Goal: Information Seeking & Learning: Learn about a topic

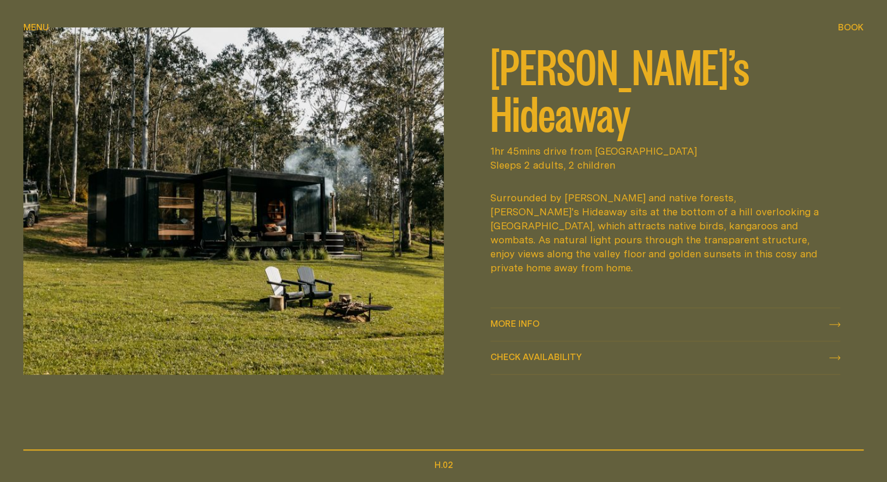
scroll to position [524, 0]
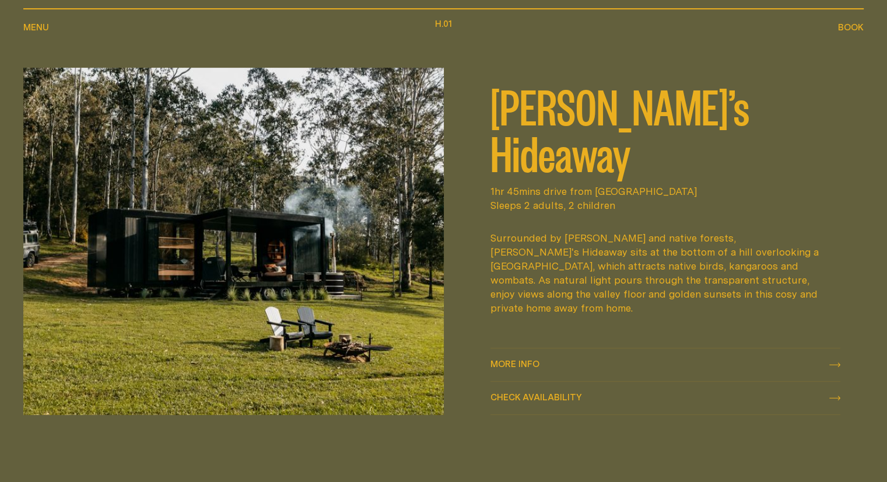
click at [417, 360] on div "More info More info" at bounding box center [665, 364] width 350 height 14
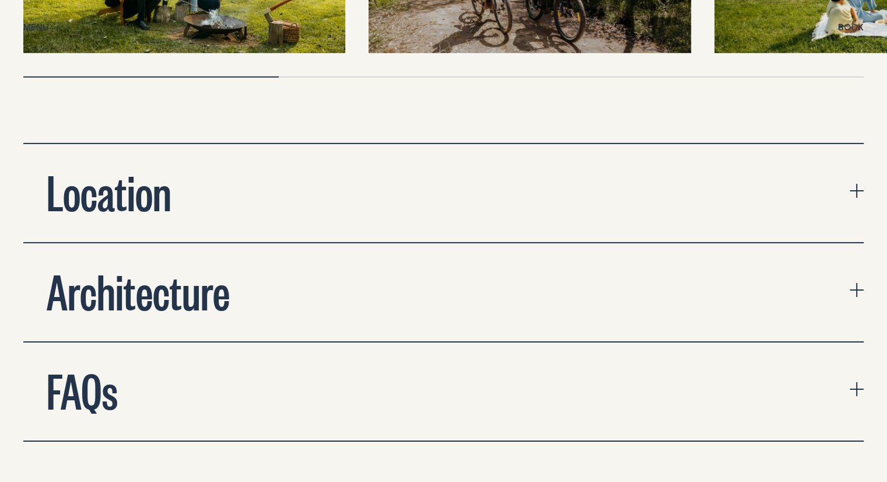
scroll to position [3754, 0]
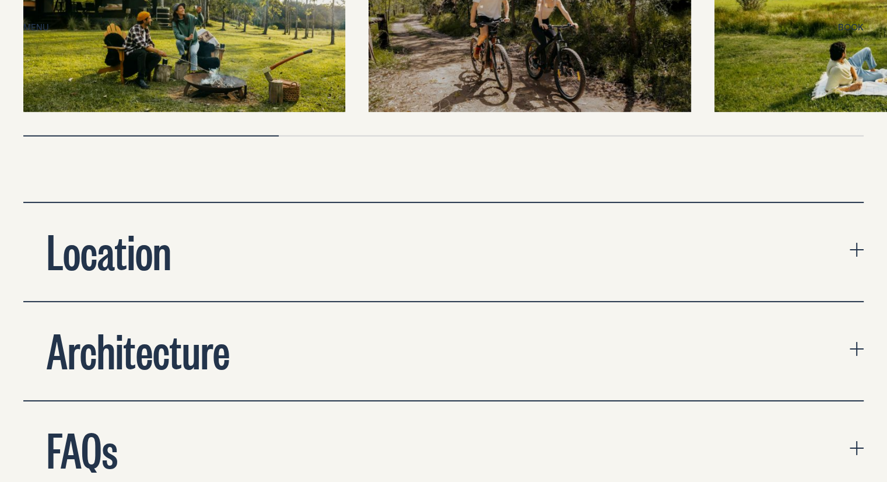
click at [283, 203] on button "Location" at bounding box center [443, 252] width 840 height 98
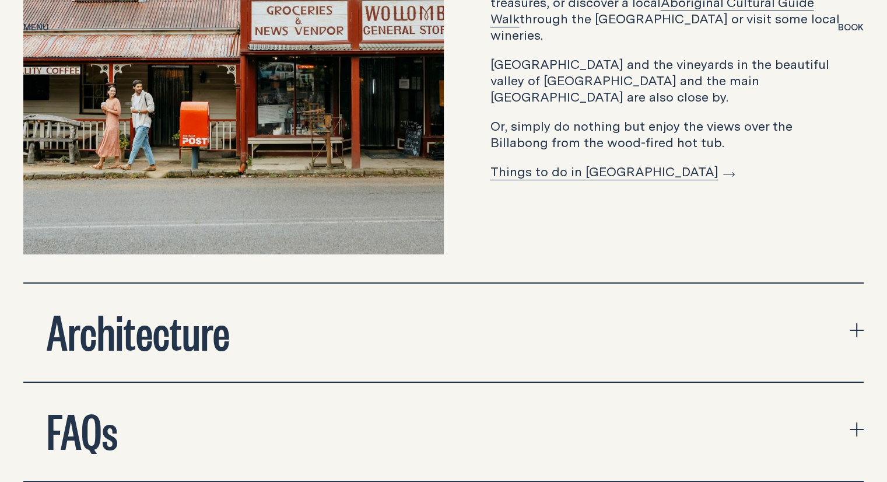
scroll to position [4512, 0]
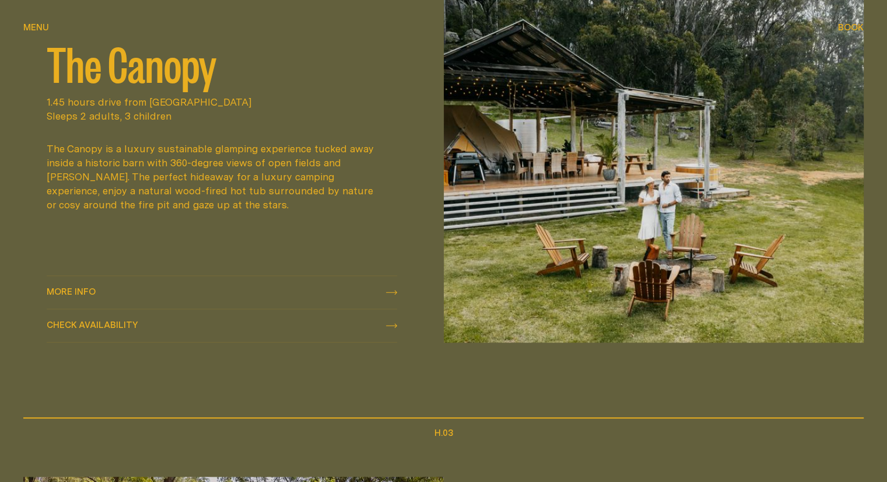
scroll to position [1107, 0]
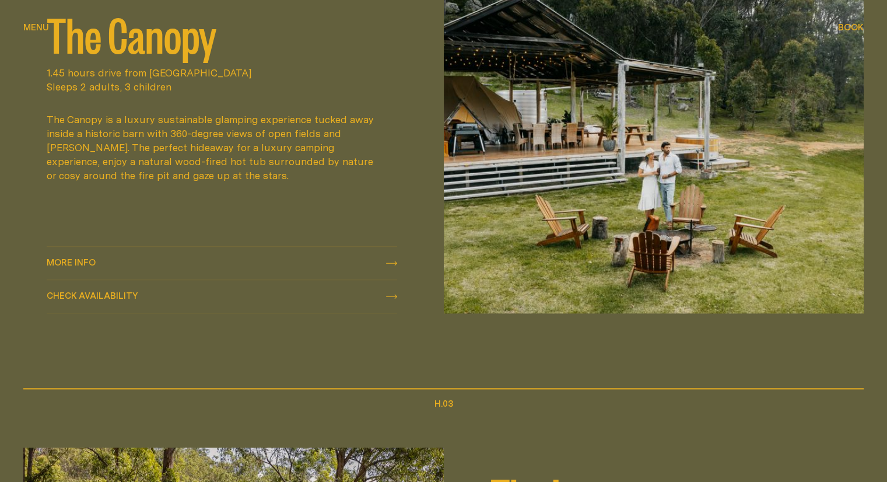
click at [378, 263] on div "More info More info" at bounding box center [222, 263] width 350 height 14
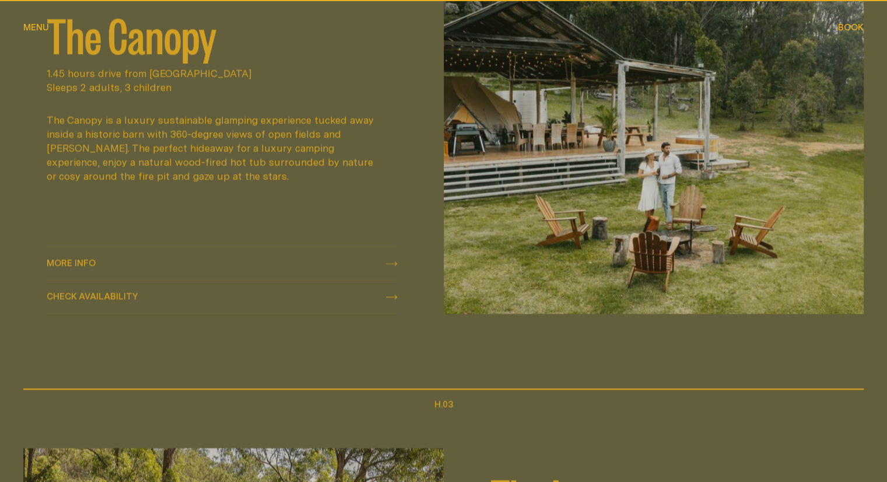
click at [389, 262] on icon at bounding box center [391, 263] width 11 height 5
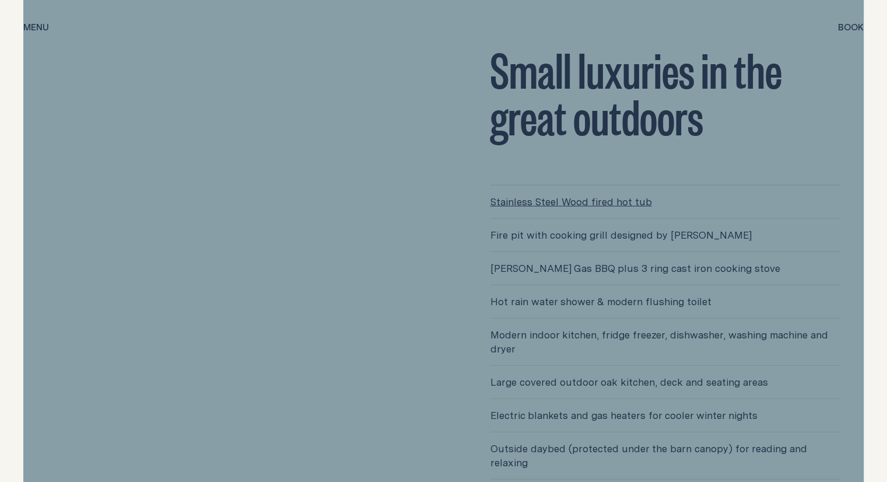
scroll to position [2973, 0]
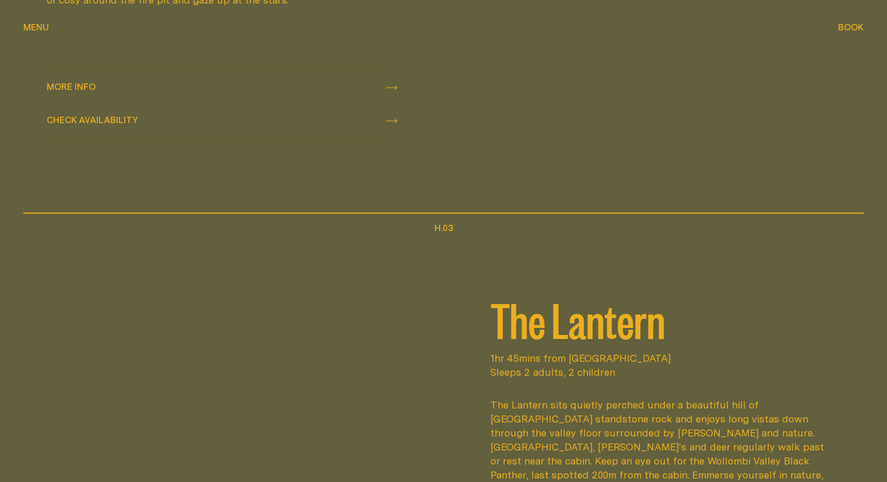
scroll to position [1574, 0]
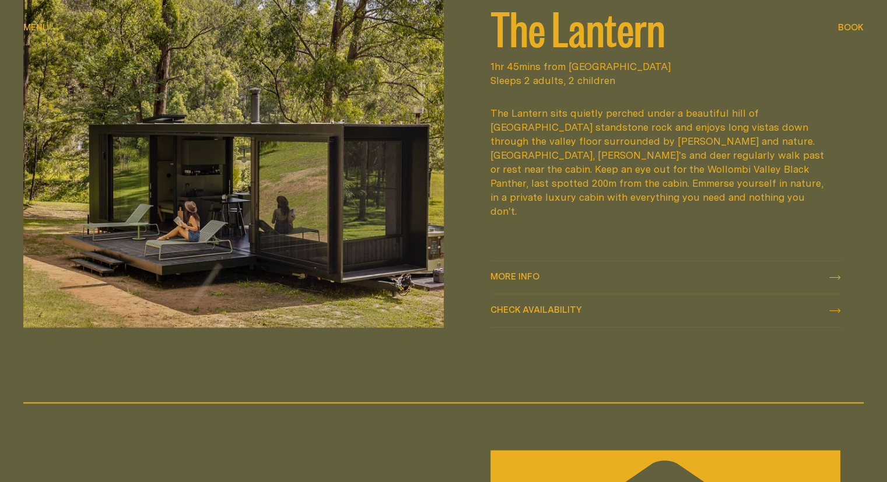
click at [204, 168] on img at bounding box center [233, 153] width 420 height 347
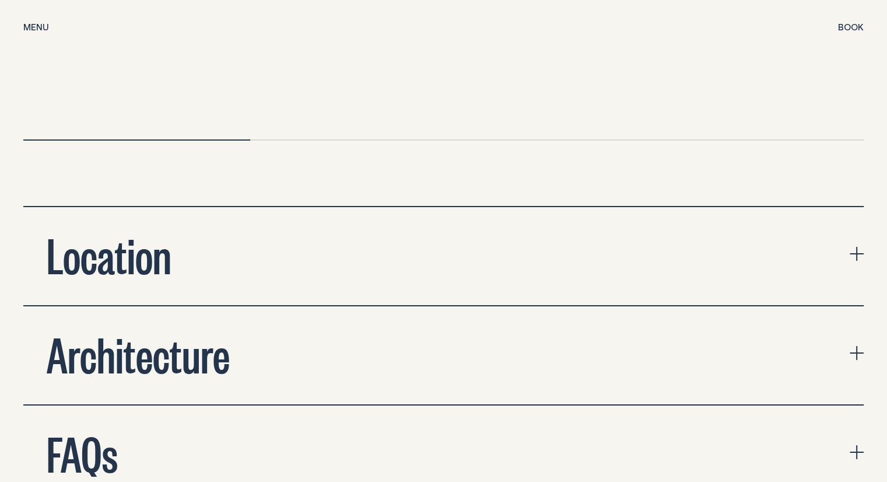
scroll to position [4081, 0]
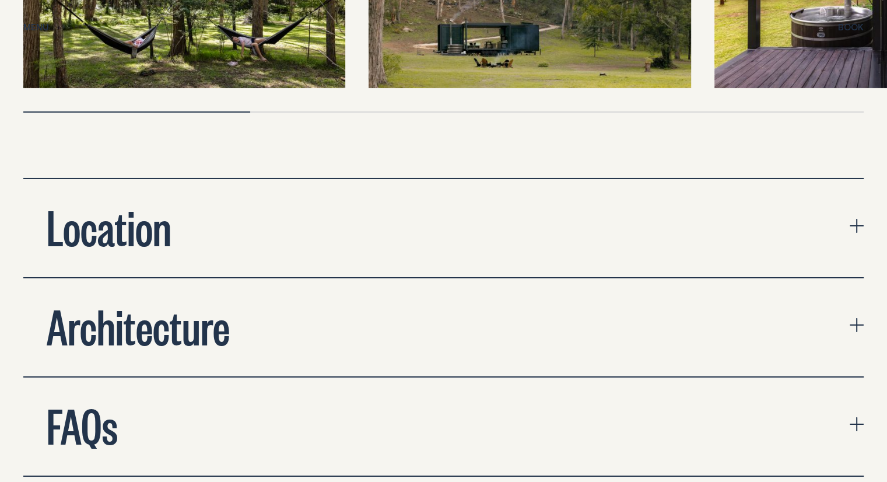
click at [266, 377] on button "FAQs" at bounding box center [443, 426] width 840 height 98
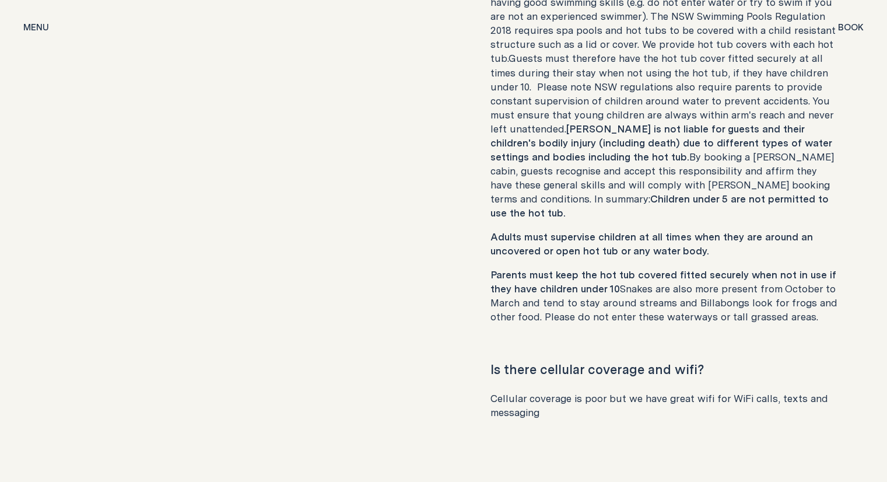
scroll to position [6588, 0]
